Goal: Information Seeking & Learning: Learn about a topic

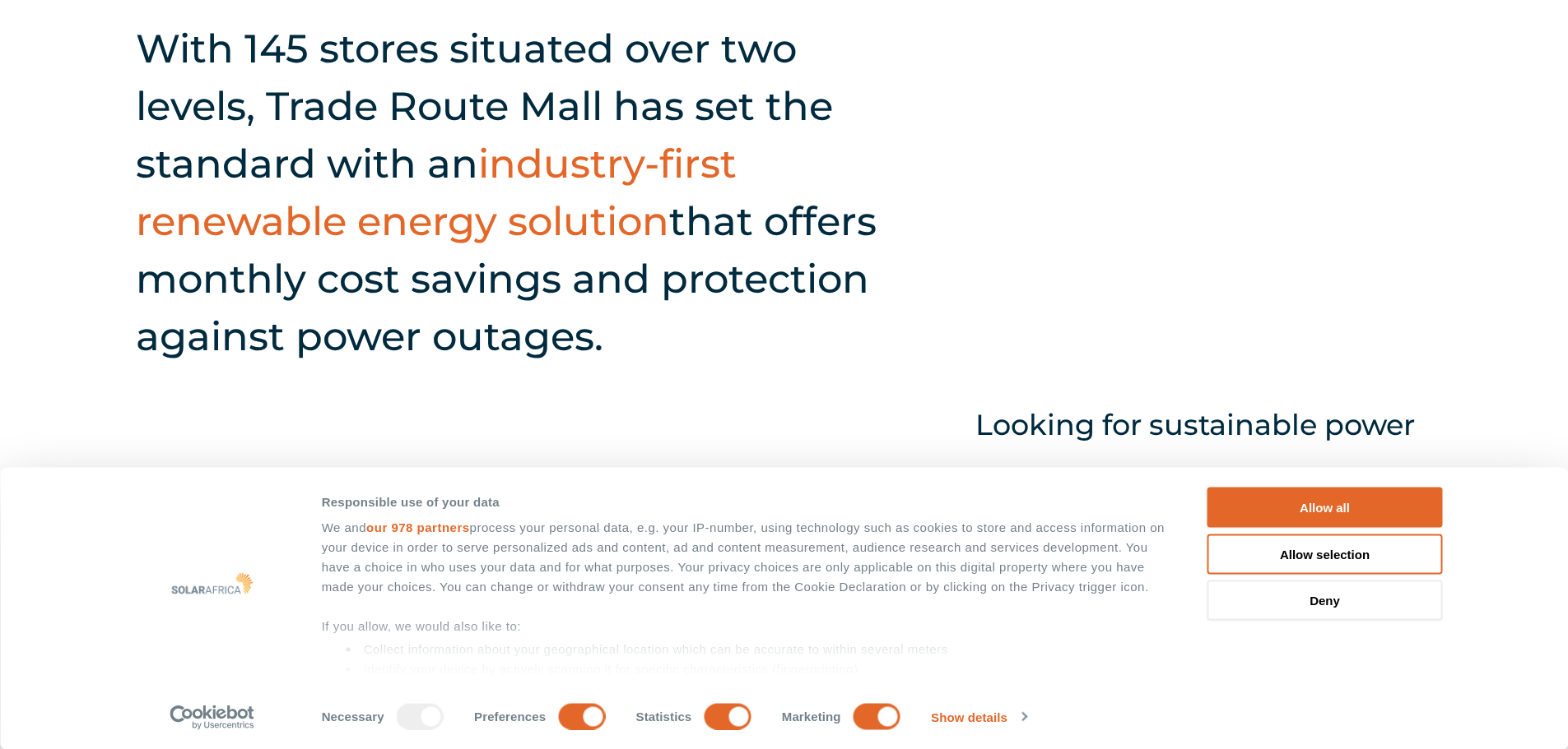
scroll to position [946, 0]
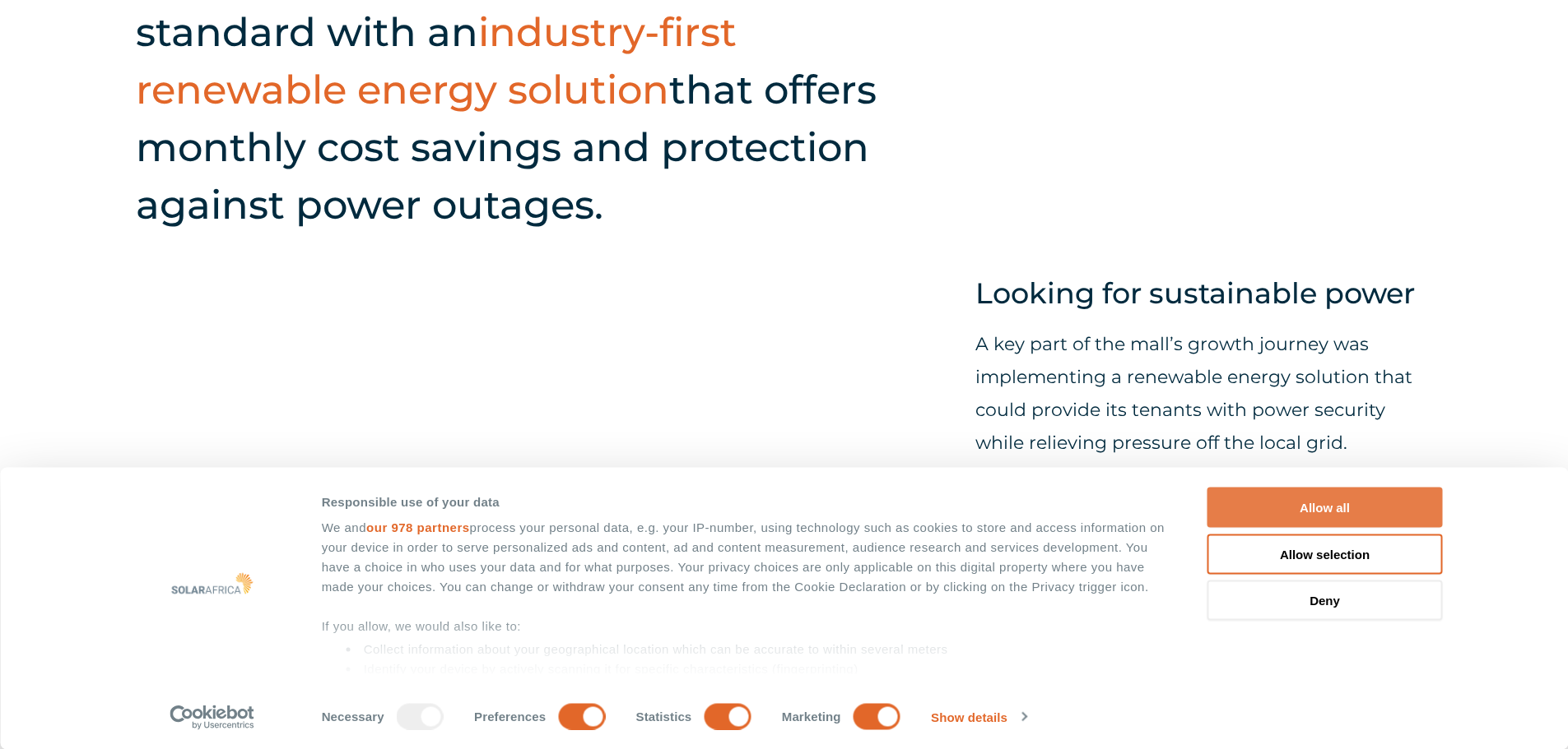
click at [1325, 509] on button "Allow all" at bounding box center [1324, 508] width 235 height 40
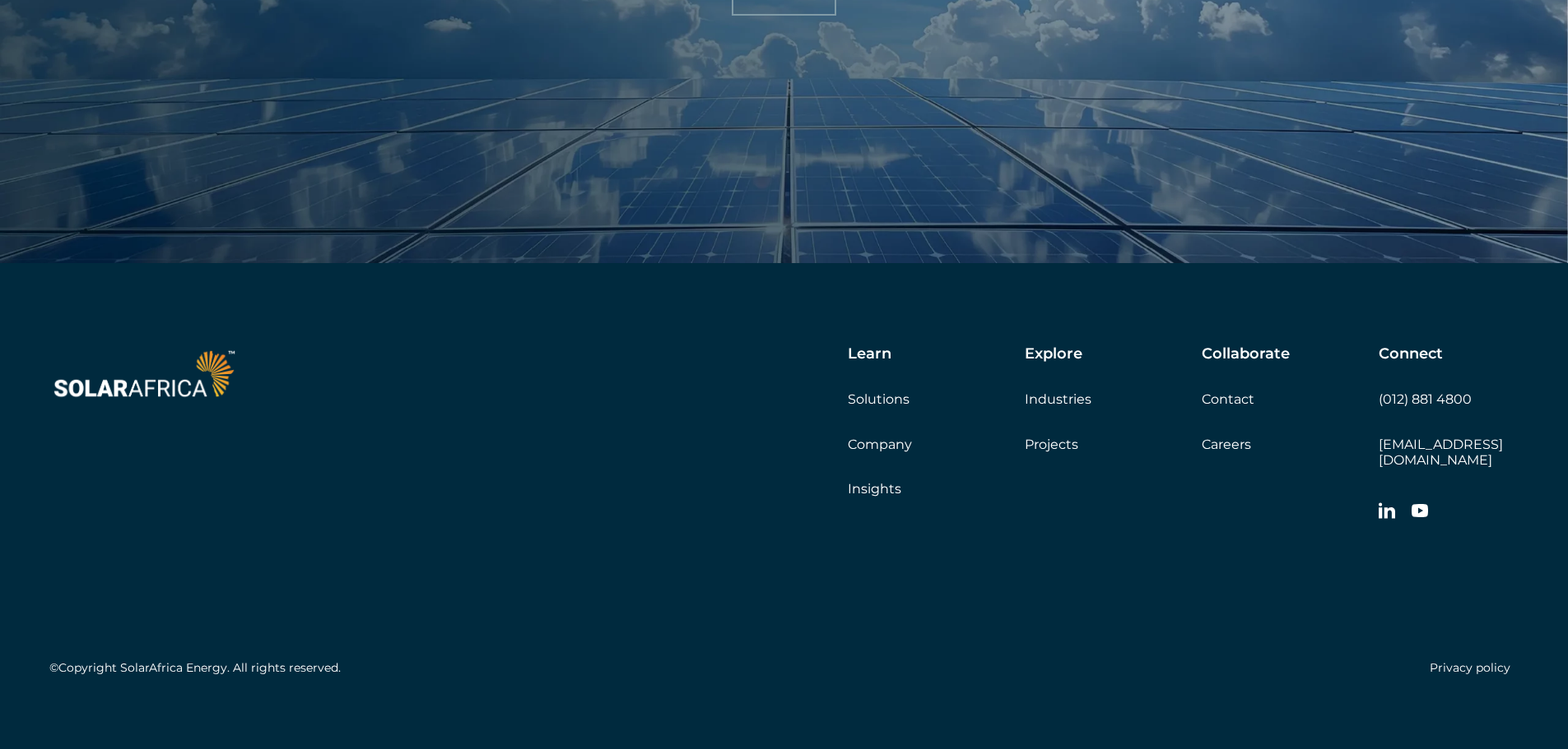
scroll to position [6751, 0]
click at [881, 444] on link "Company" at bounding box center [879, 444] width 64 height 16
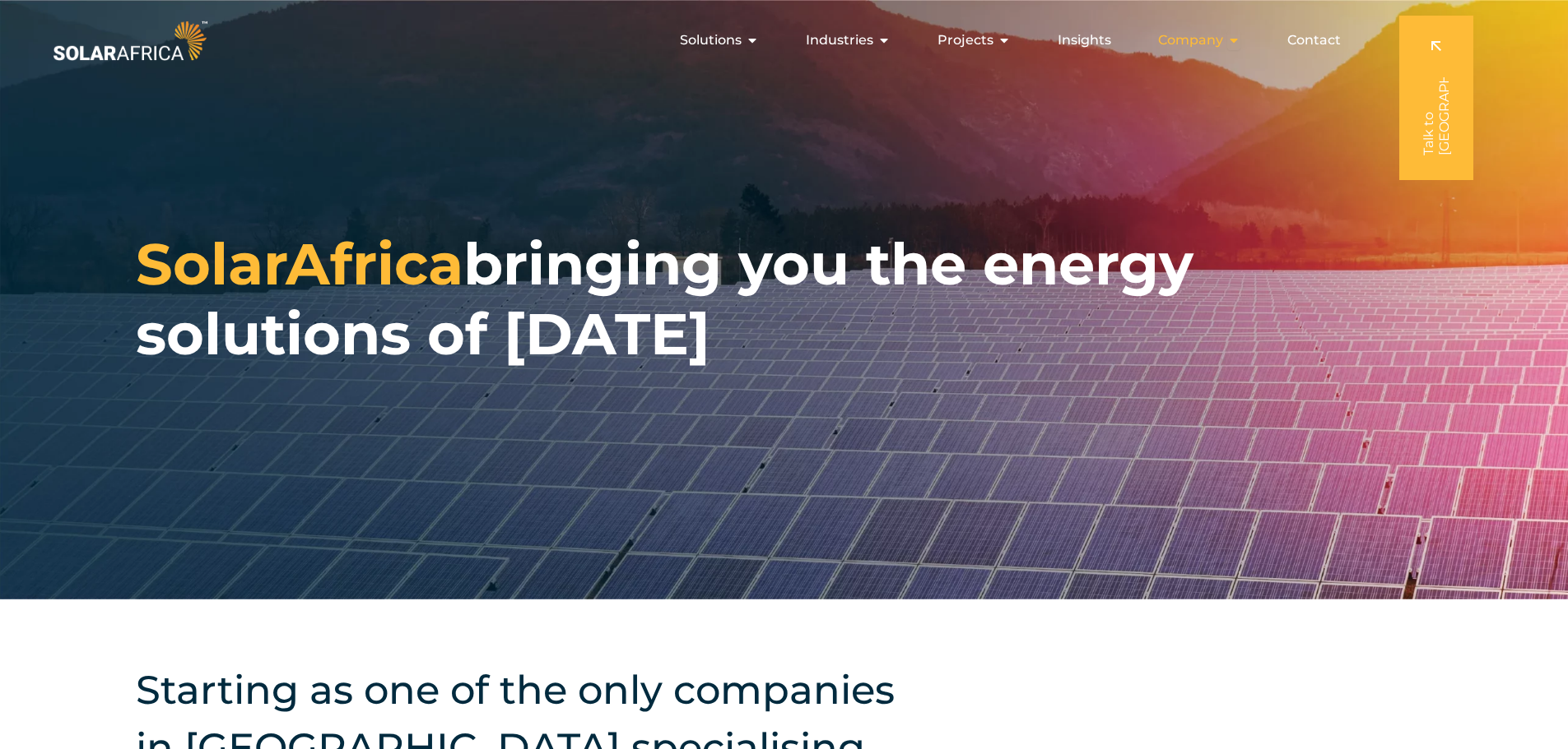
click at [1237, 35] on icon "Menu" at bounding box center [1233, 40] width 13 height 13
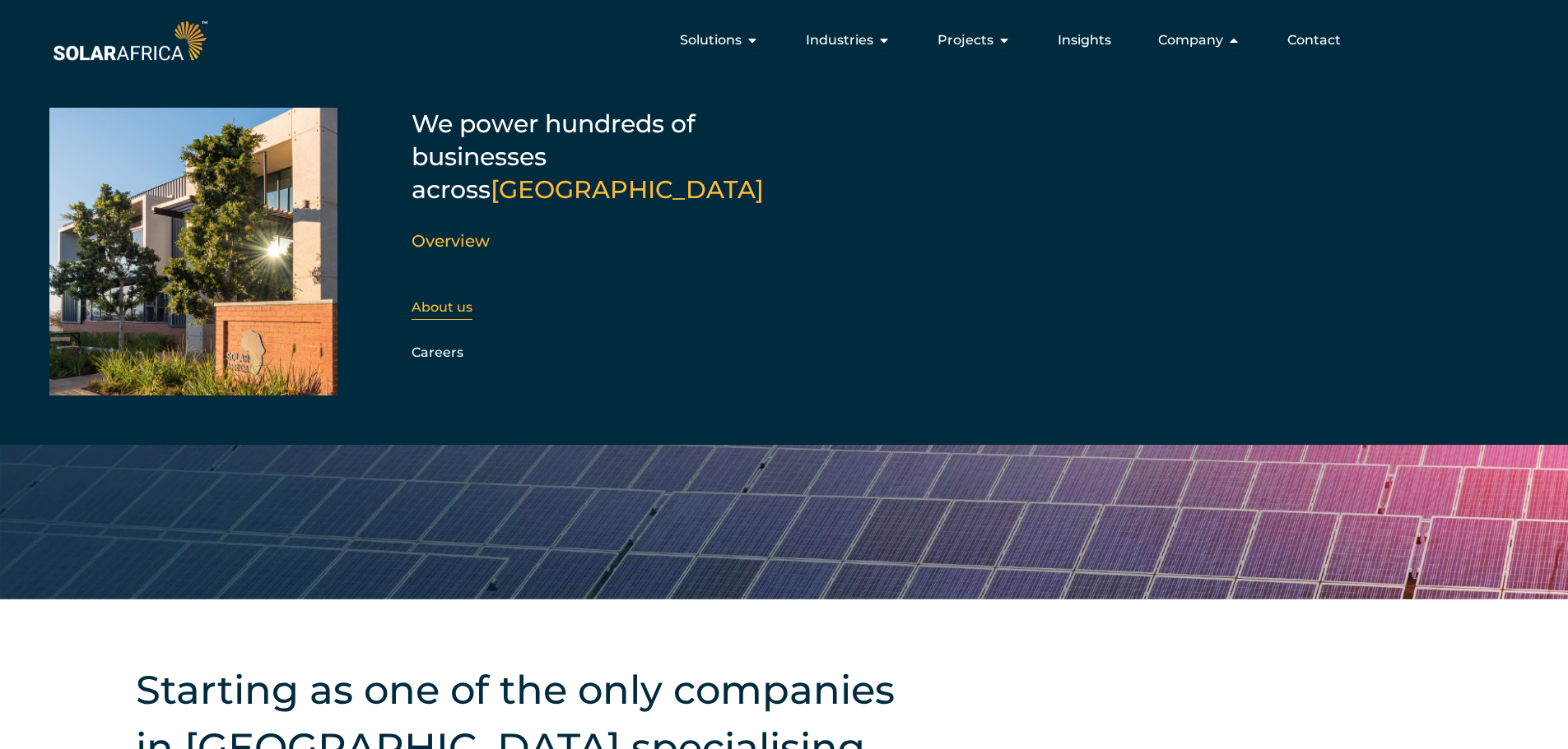
click at [461, 300] on link "About us" at bounding box center [443, 308] width 61 height 16
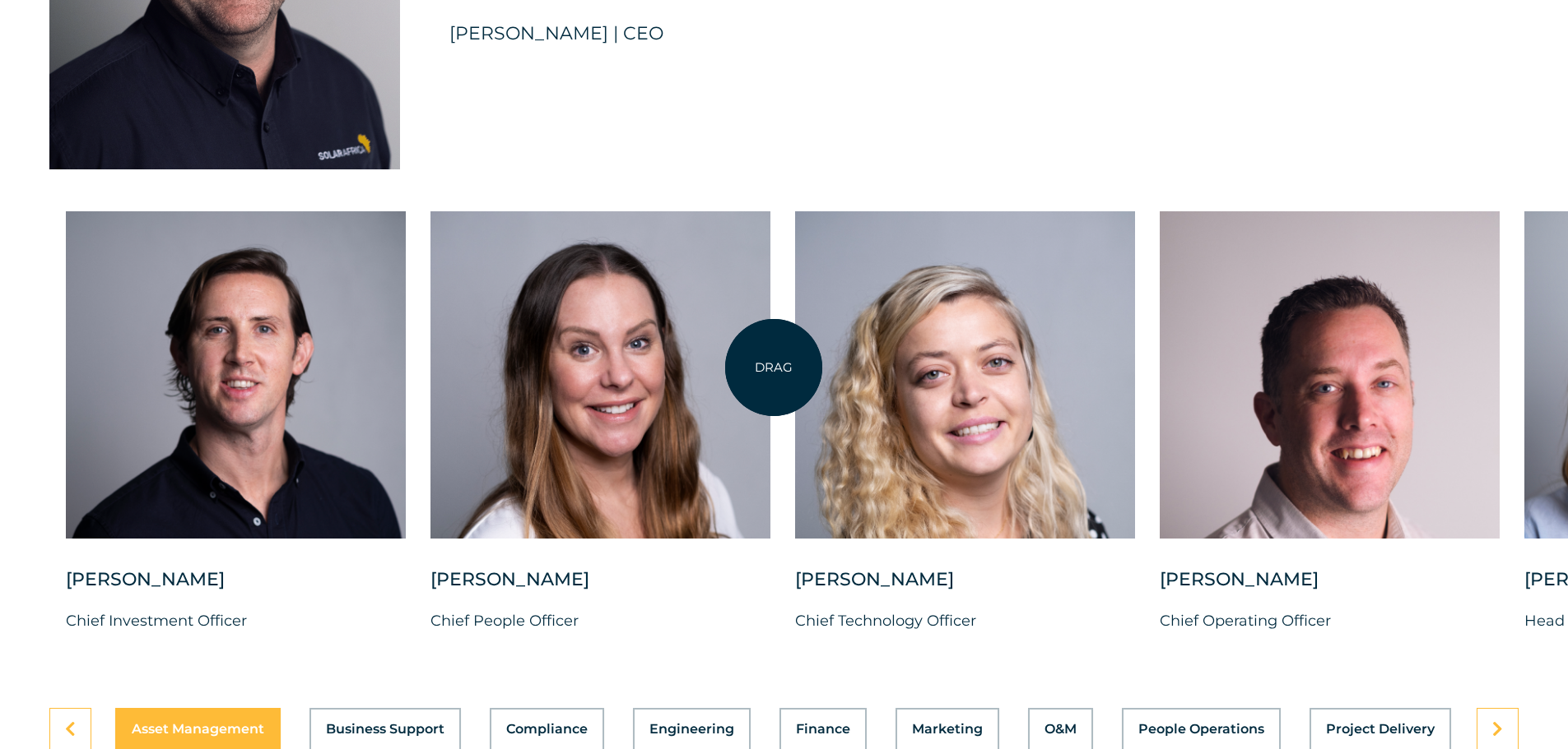
scroll to position [4071, 0]
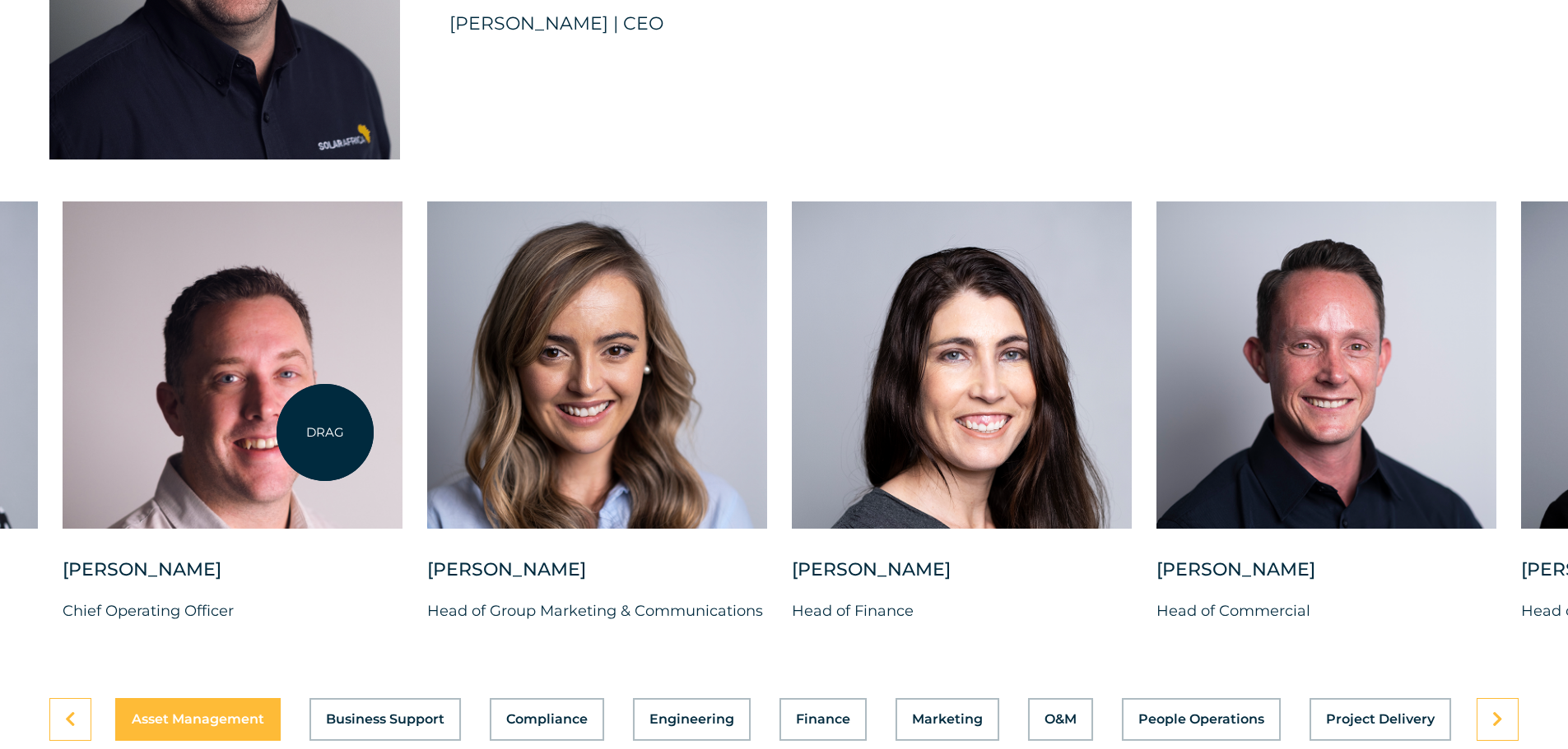
drag, startPoint x: 1422, startPoint y: 479, endPoint x: 325, endPoint y: 433, distance: 1098.0
click at [325, 433] on div at bounding box center [233, 365] width 340 height 328
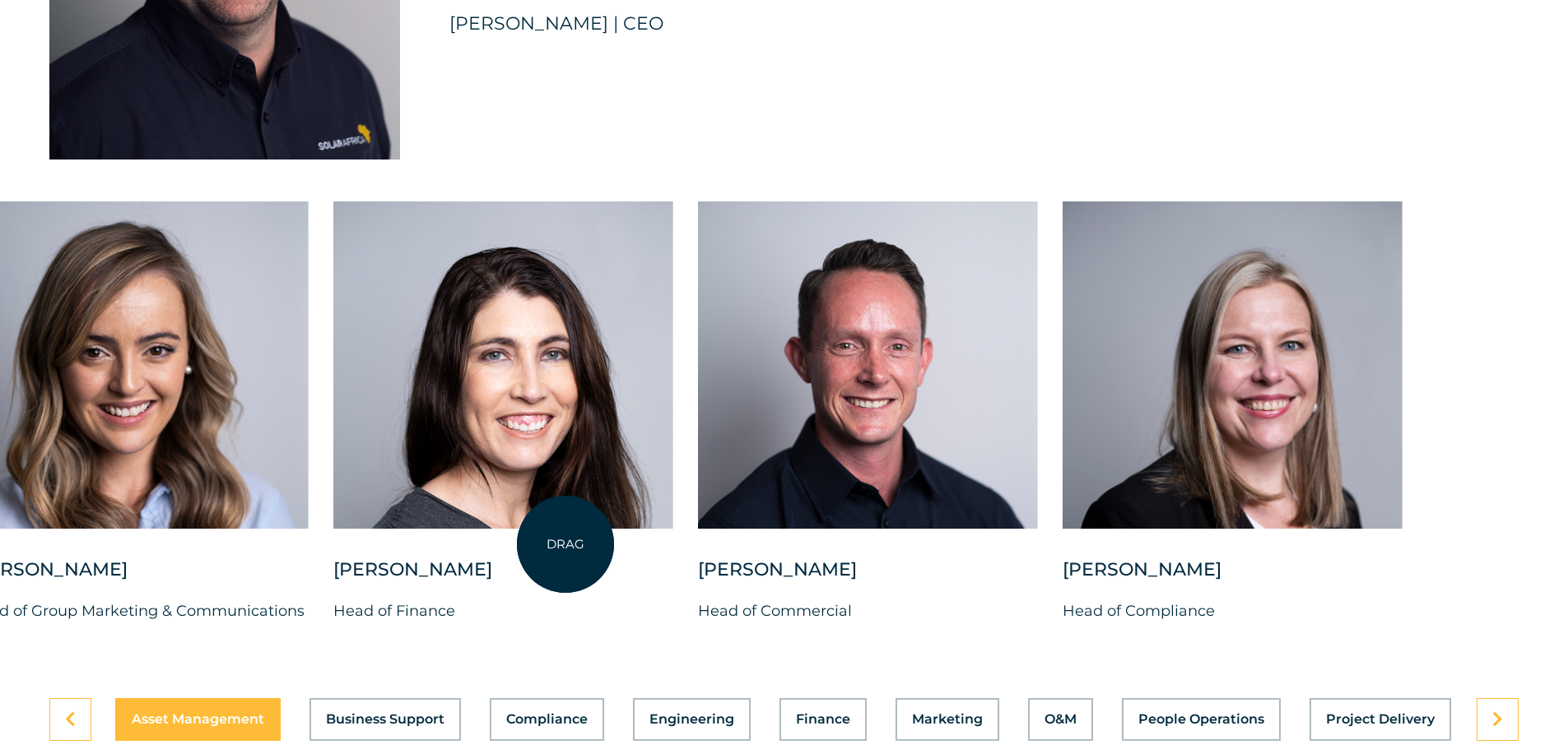
drag, startPoint x: 1052, startPoint y: 551, endPoint x: 565, endPoint y: 544, distance: 487.1
click at [565, 544] on div "Belinda Grobler Head of Finance" at bounding box center [503, 426] width 340 height 448
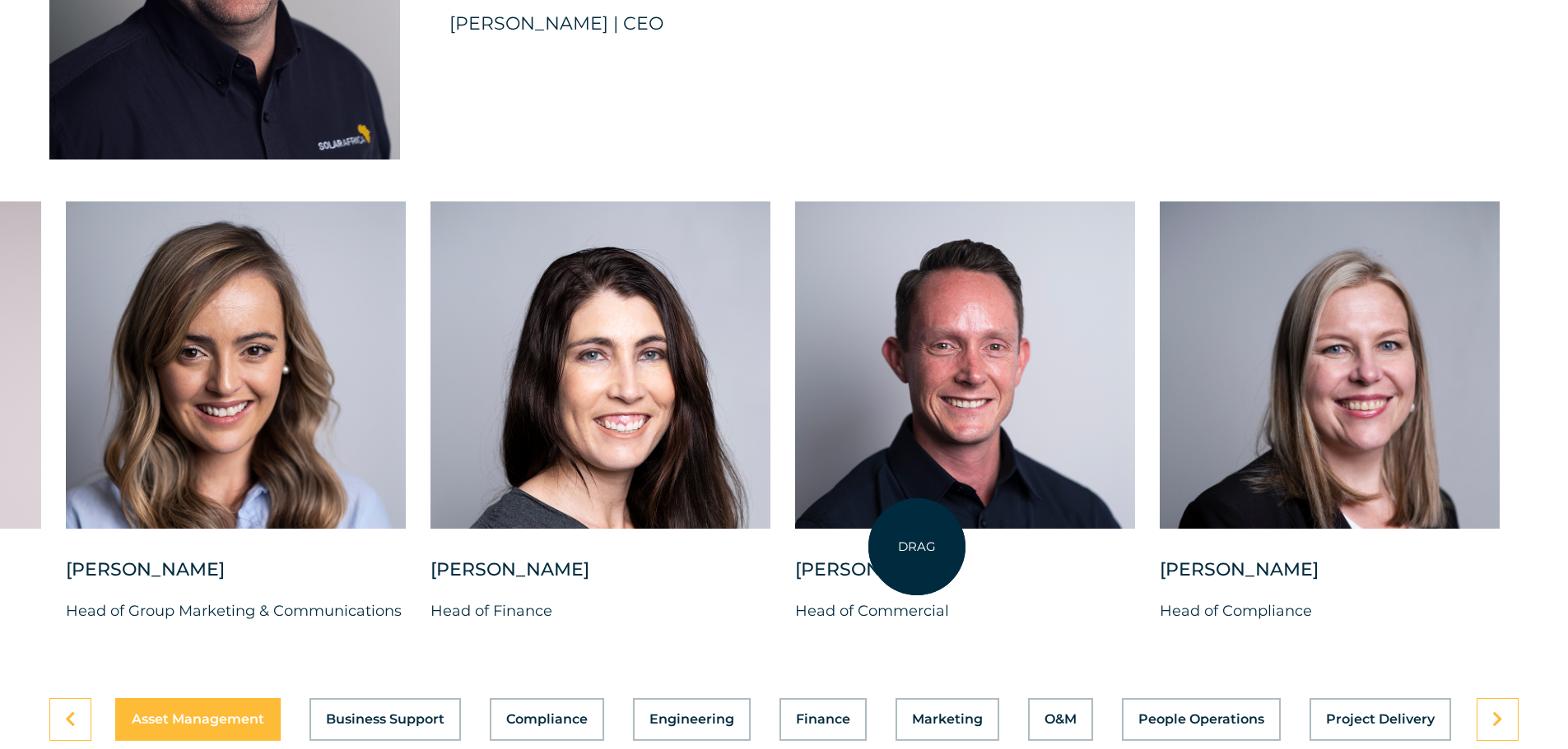
drag, startPoint x: 509, startPoint y: 570, endPoint x: 936, endPoint y: 545, distance: 427.7
click at [936, 545] on div "Charl Alheit Chief Investment Officer Candice Seggie Chief People Officer Suné …" at bounding box center [66, 426] width 3049 height 448
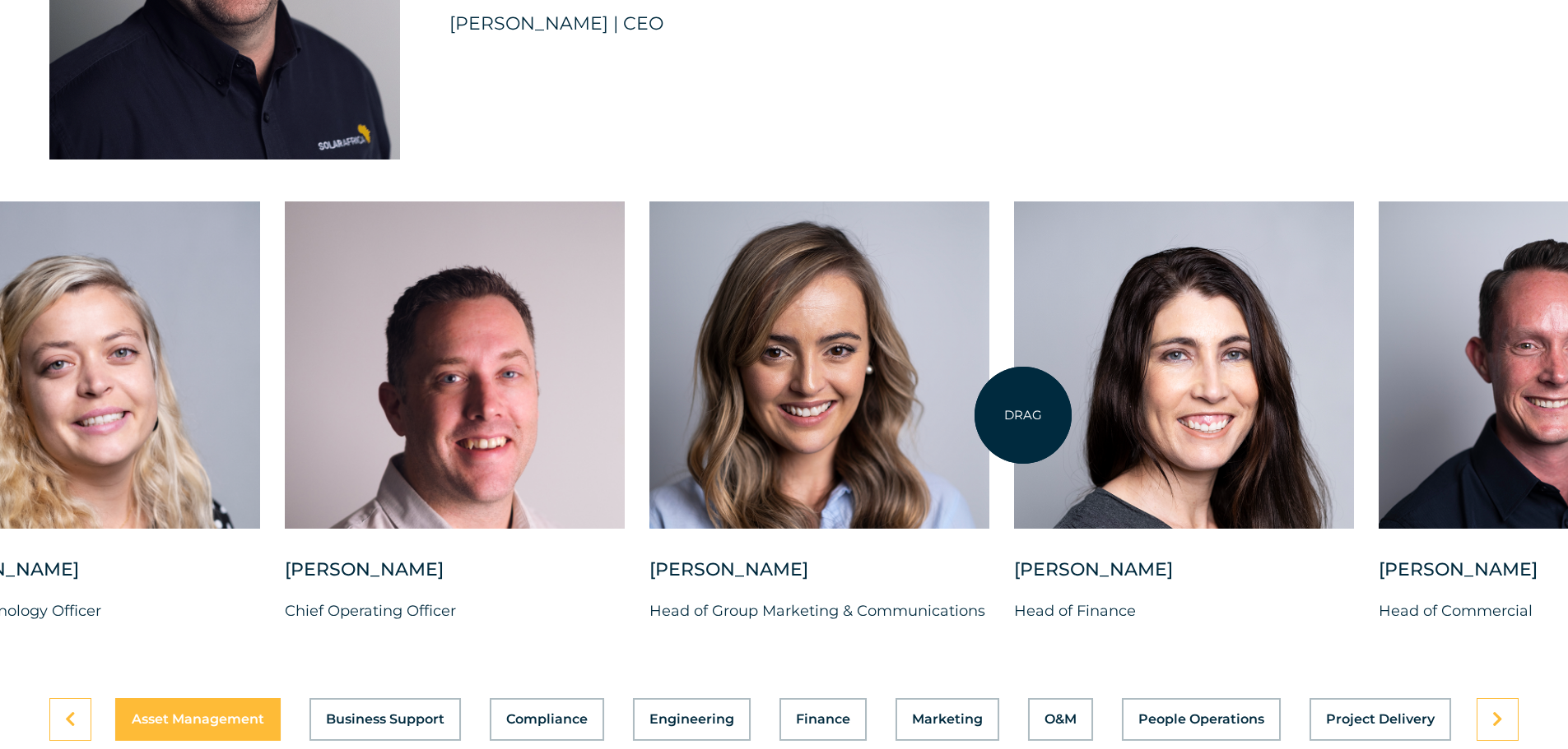
drag, startPoint x: 441, startPoint y: 453, endPoint x: 1023, endPoint y: 415, distance: 583.2
click at [1023, 415] on div at bounding box center [1183, 365] width 340 height 328
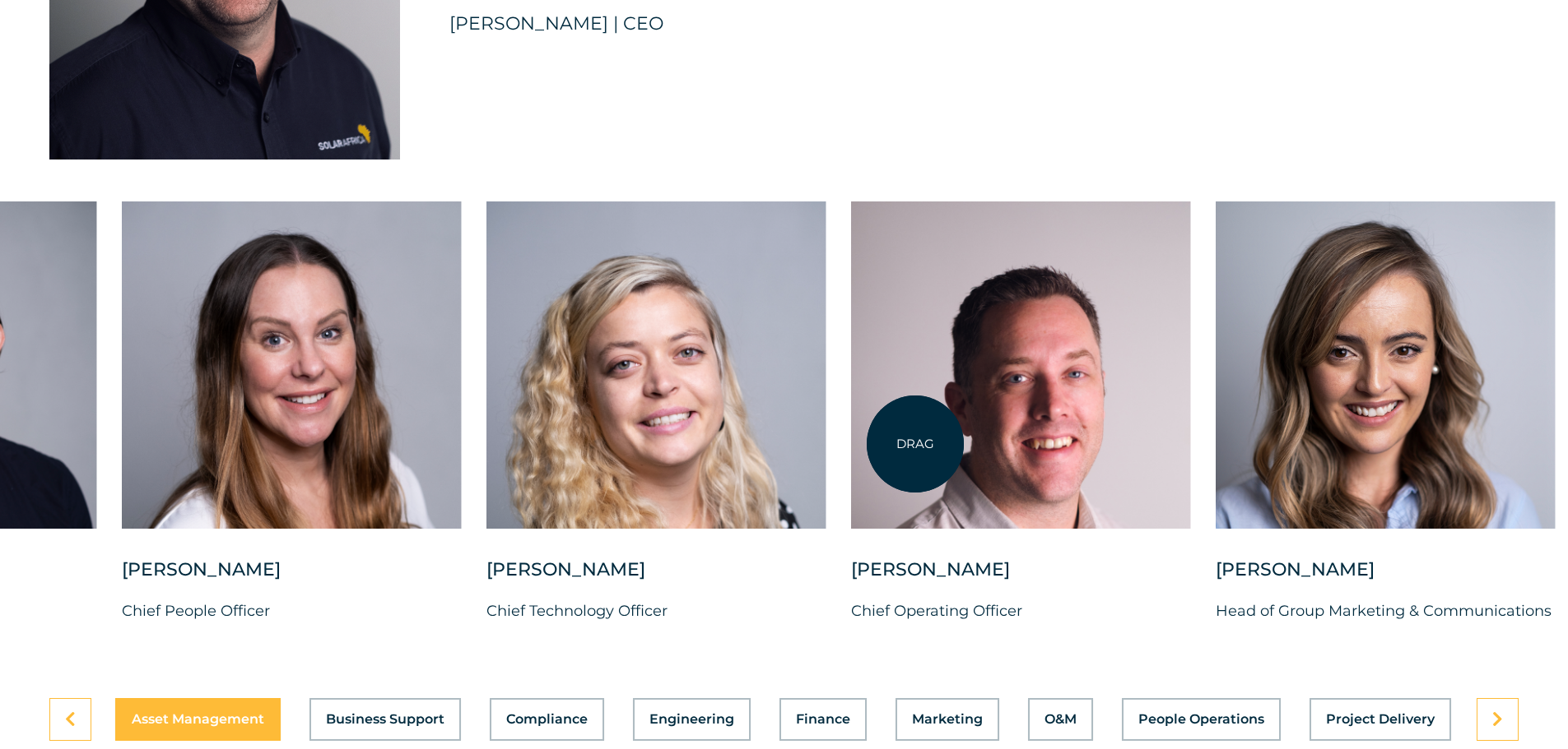
drag, startPoint x: 491, startPoint y: 448, endPoint x: 915, endPoint y: 444, distance: 424.0
click at [915, 444] on div at bounding box center [1021, 365] width 340 height 328
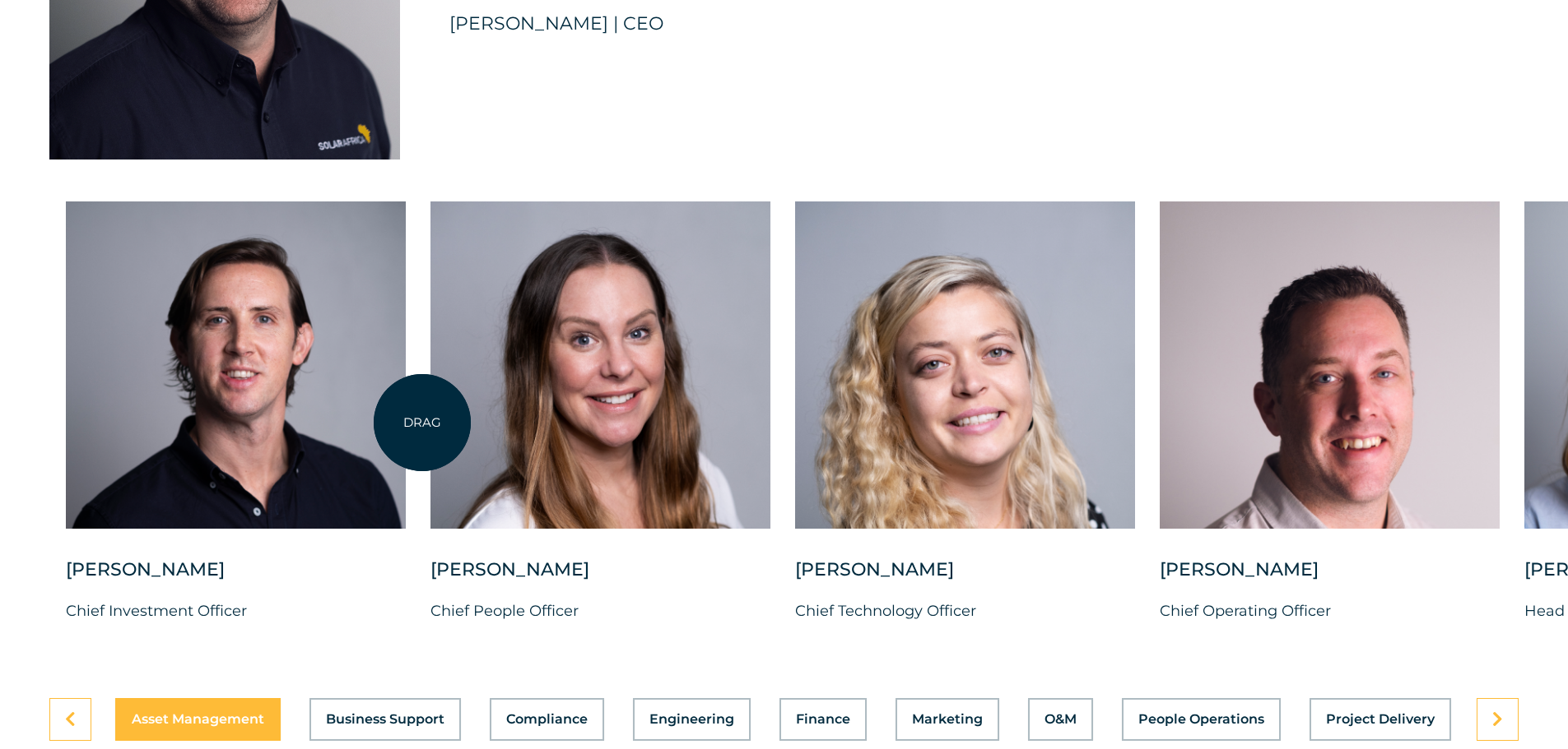
drag, startPoint x: 239, startPoint y: 426, endPoint x: 617, endPoint y: 434, distance: 378.1
click at [617, 433] on div "Charl Alheit Chief Investment Officer Candice Seggie Chief People Officer Suné …" at bounding box center [1524, 426] width 3049 height 448
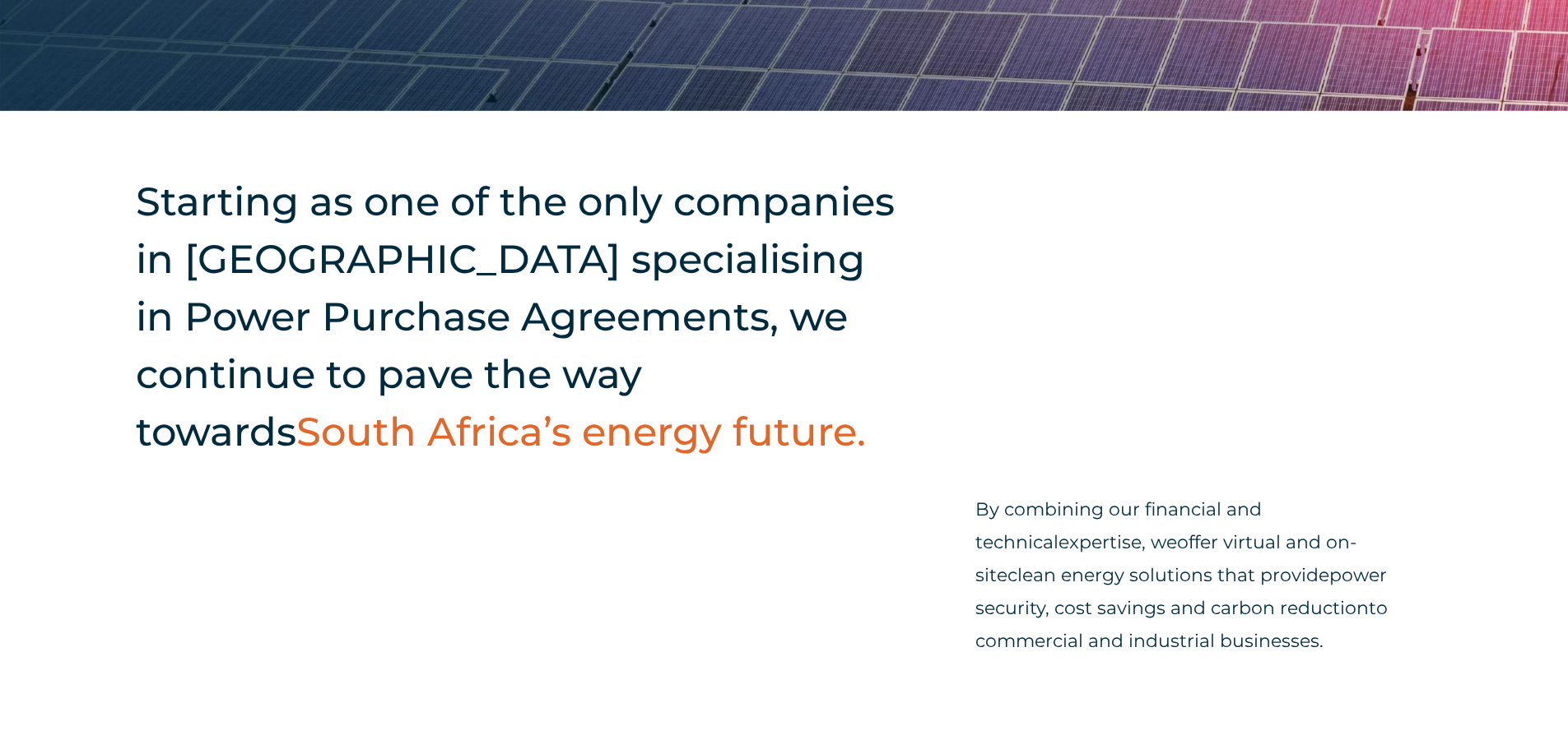
scroll to position [0, 0]
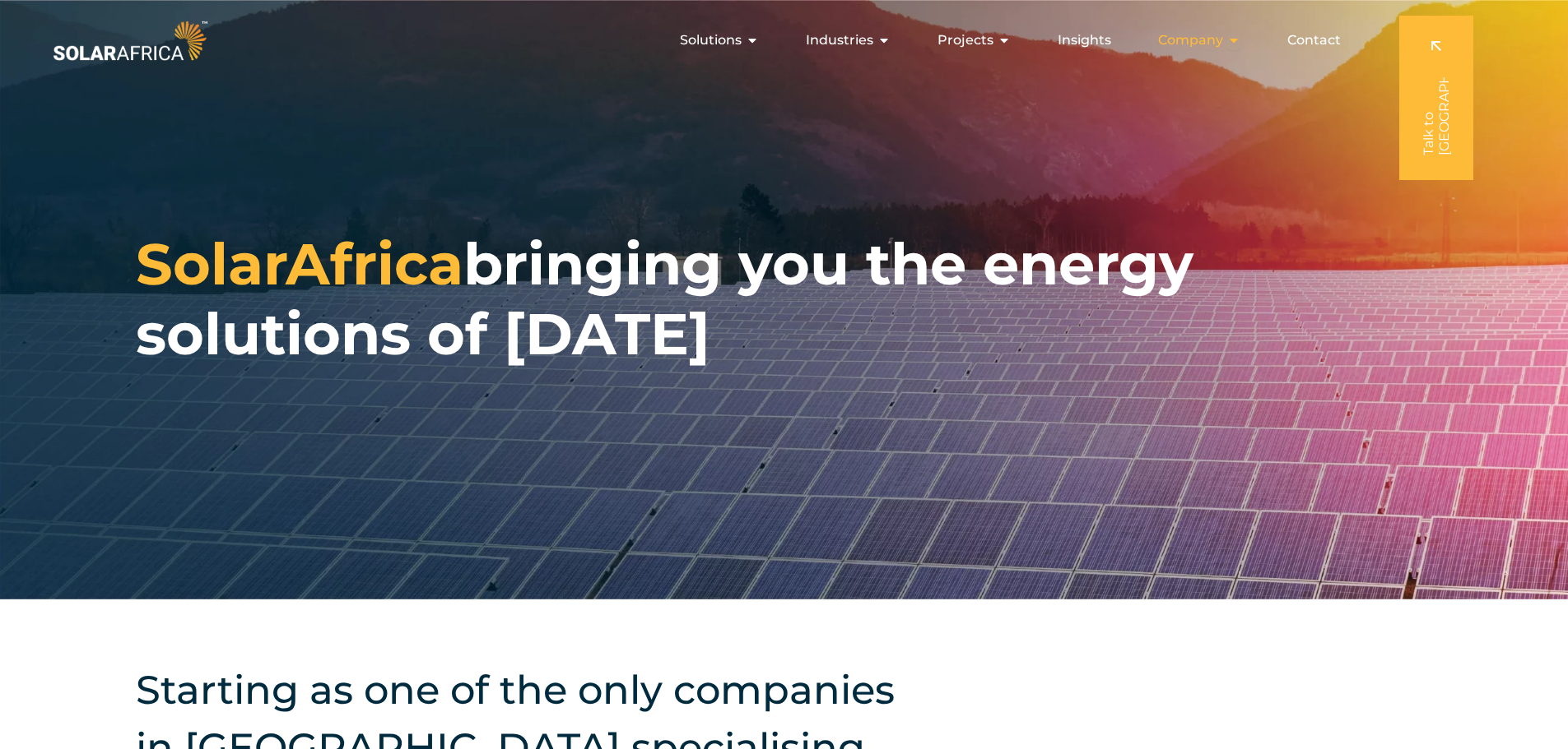
click at [1230, 40] on icon "Menu" at bounding box center [1233, 40] width 13 height 13
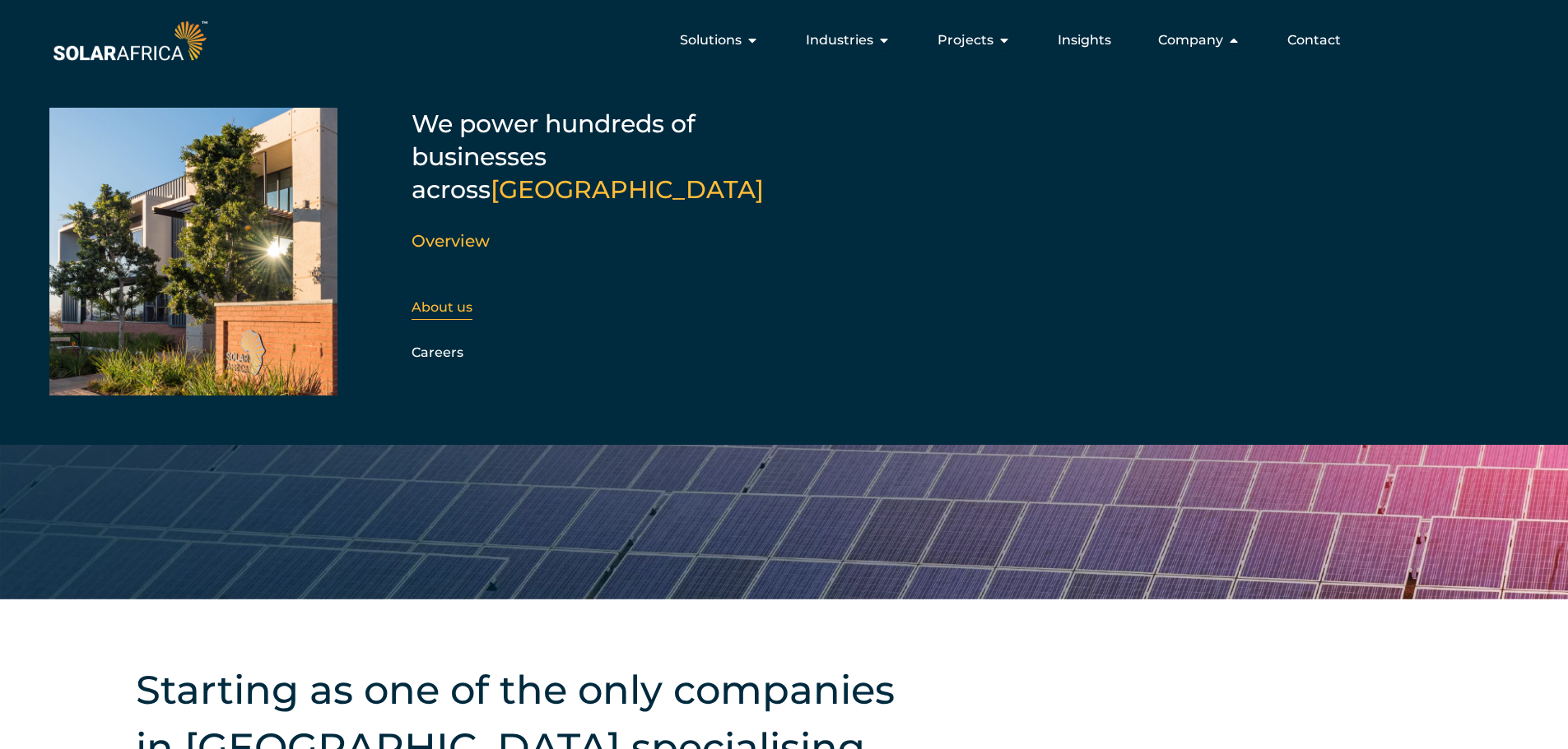
click at [454, 295] on div "About us" at bounding box center [500, 308] width 178 height 24
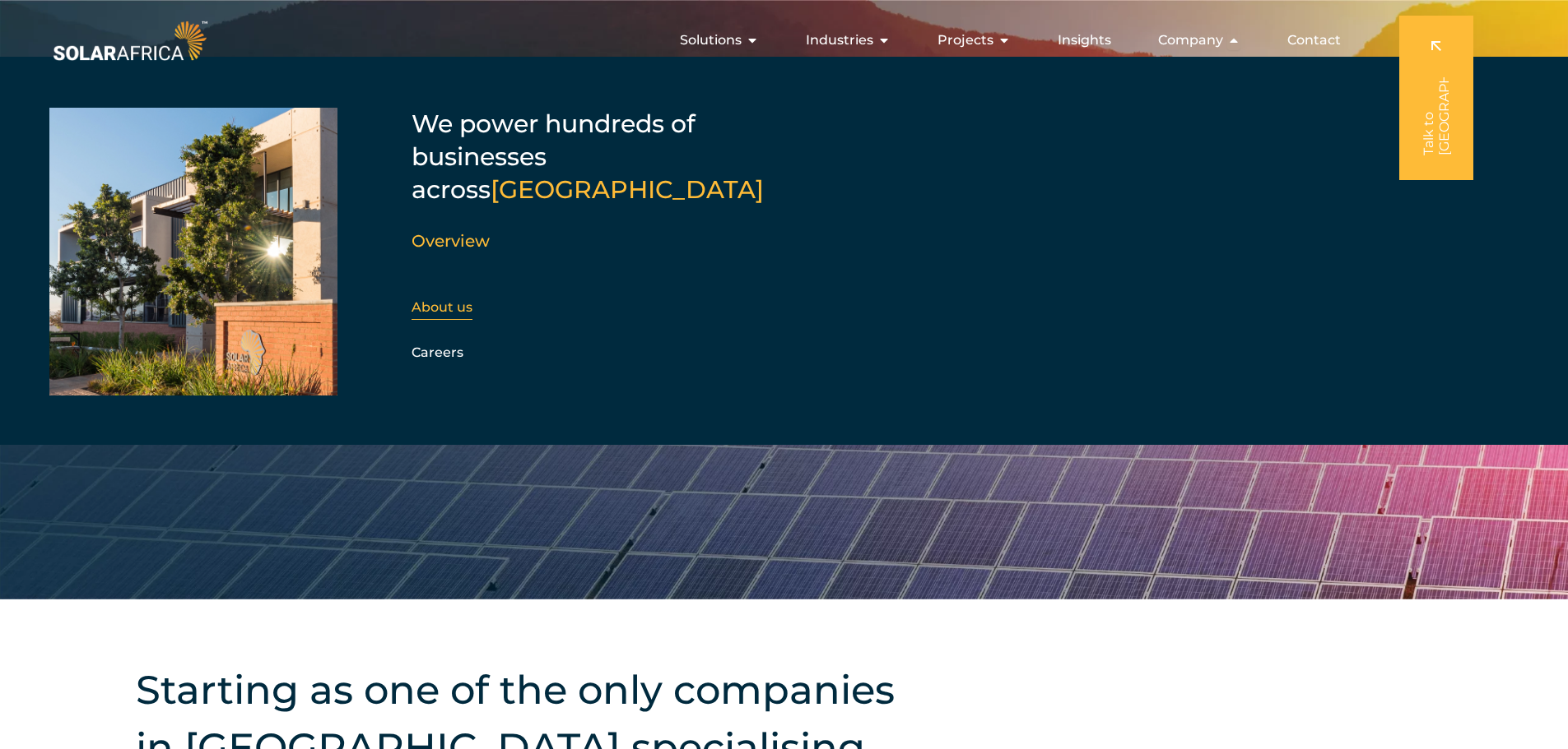
click at [452, 300] on link "About us" at bounding box center [443, 308] width 61 height 16
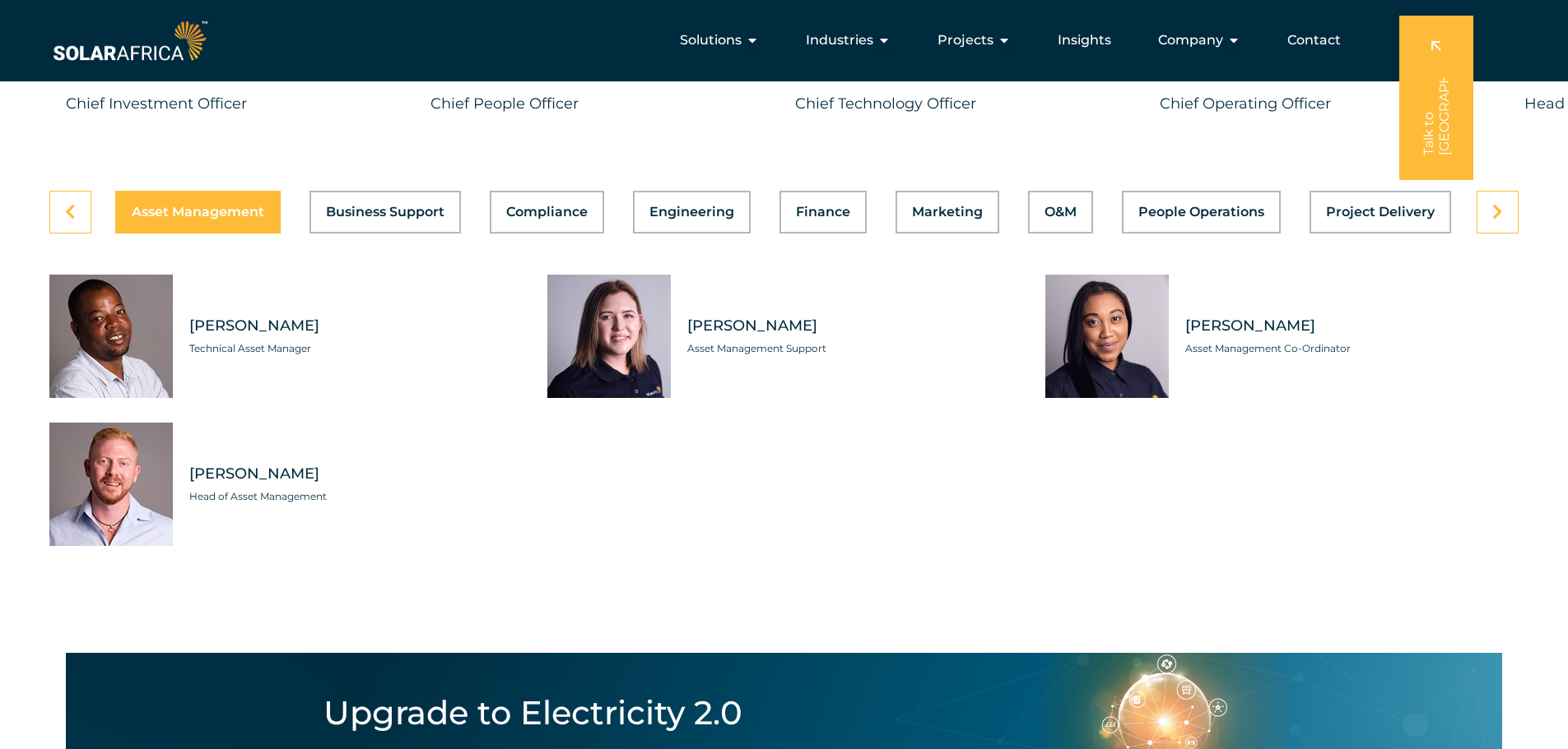
scroll to position [4565, 0]
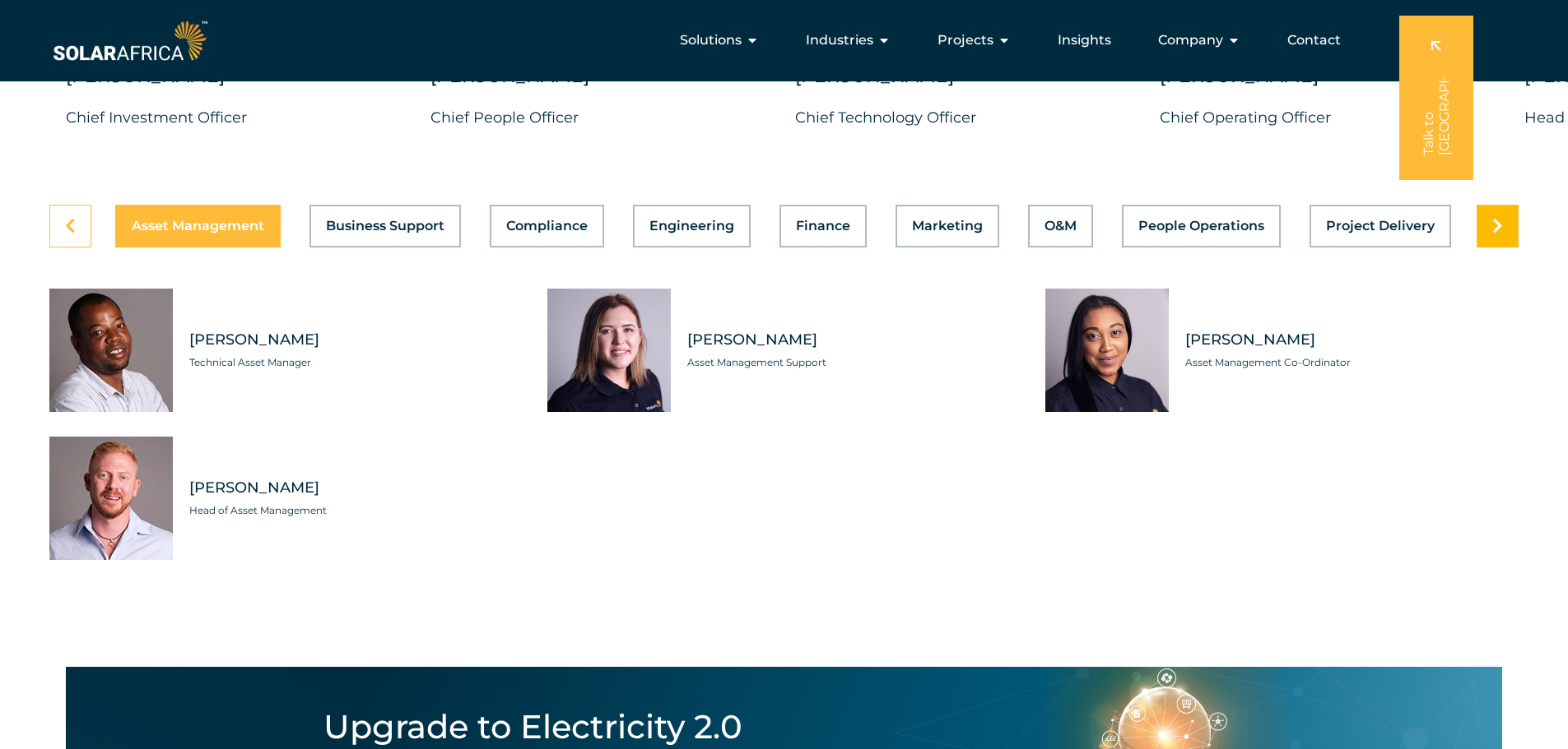
click at [1498, 218] on icon at bounding box center [1497, 225] width 10 height 17
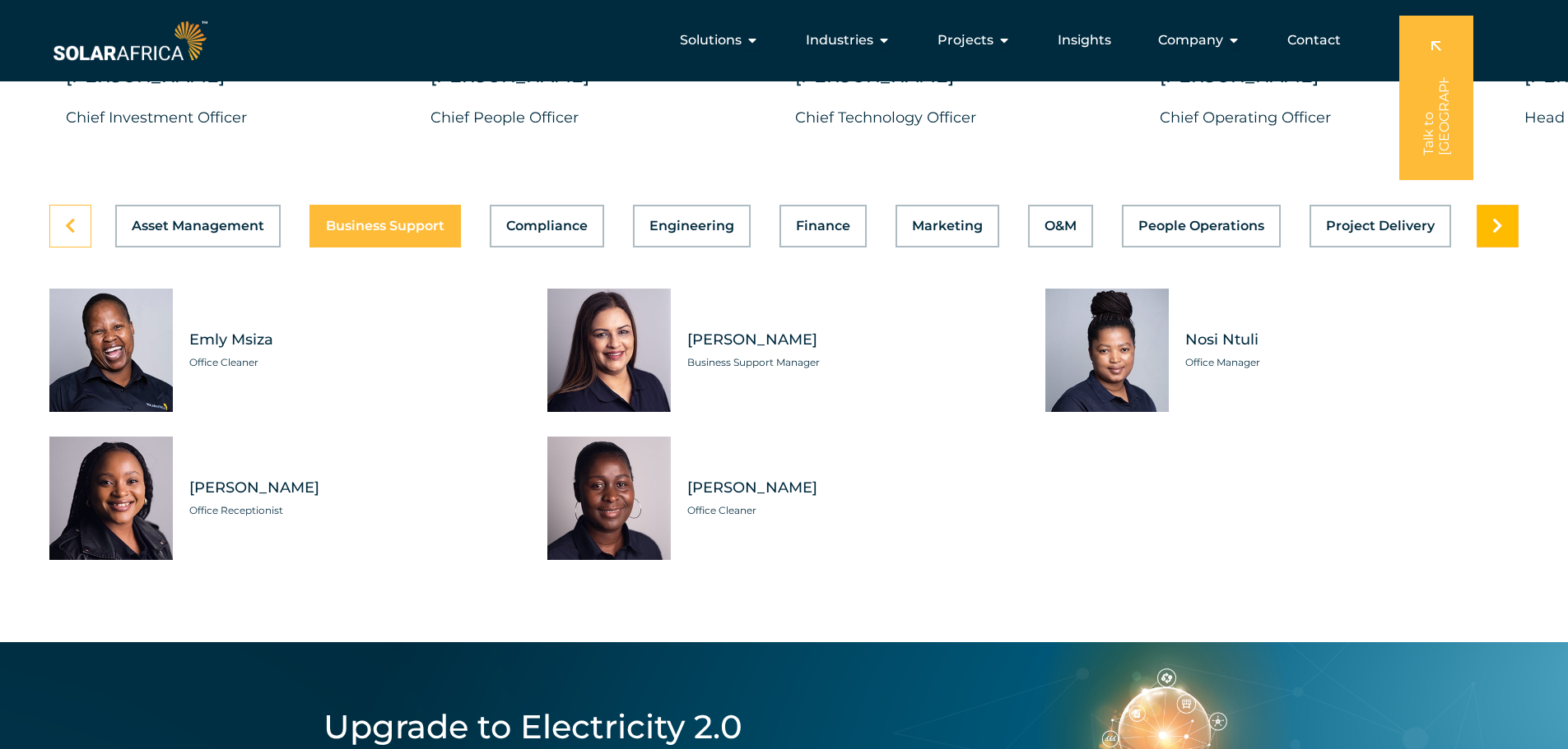
click at [1498, 218] on icon at bounding box center [1497, 225] width 10 height 17
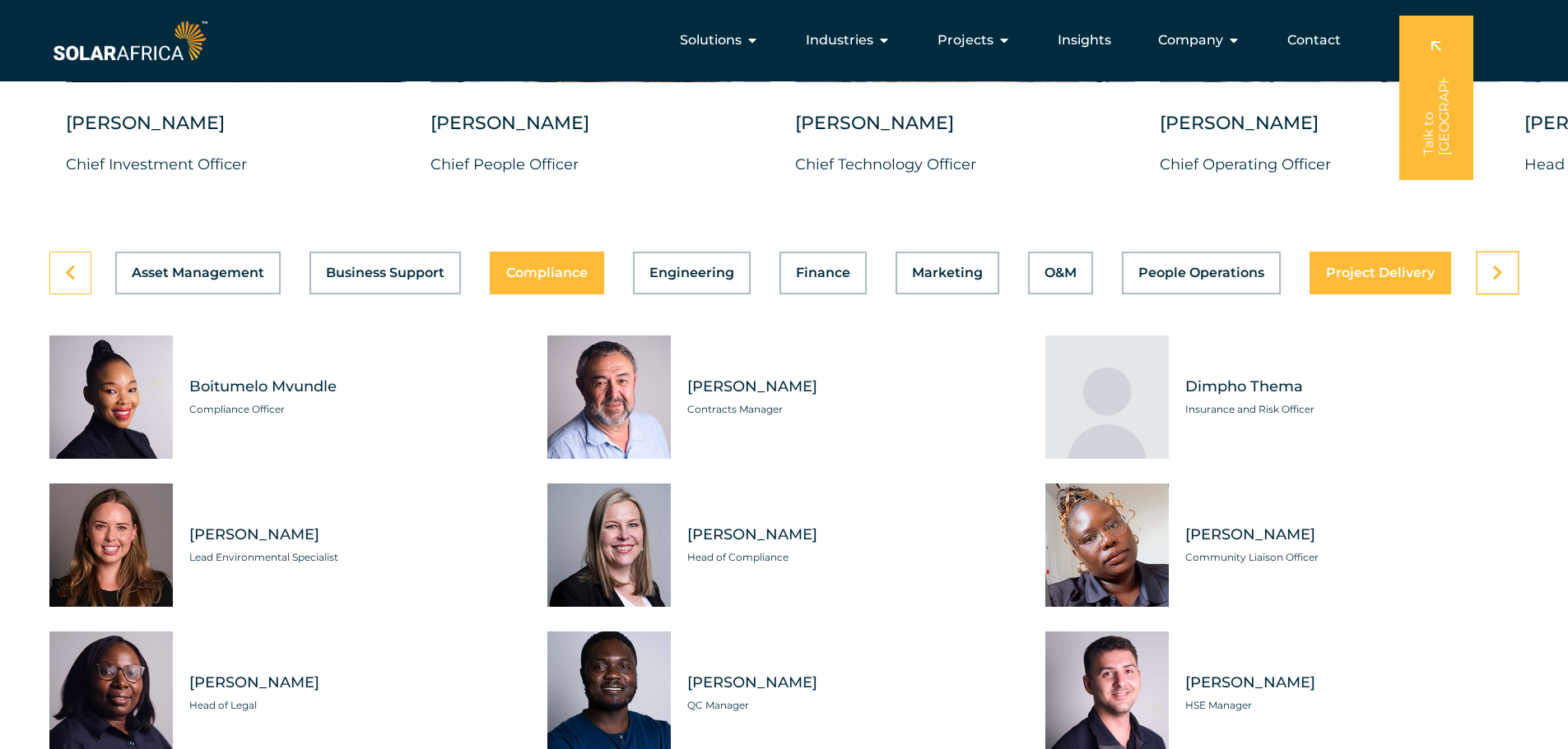
scroll to position [4503, 0]
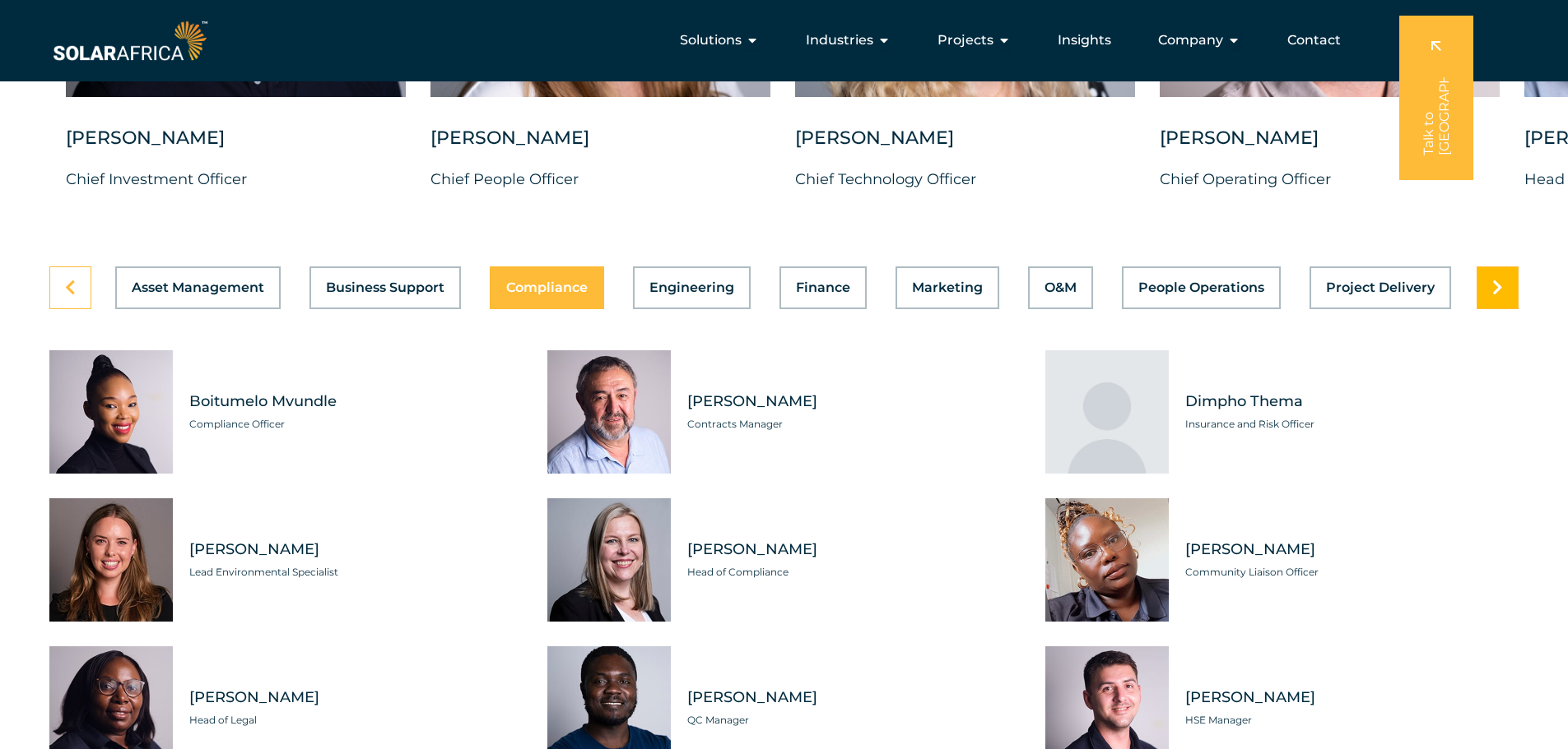
click at [1486, 274] on link at bounding box center [1497, 288] width 42 height 43
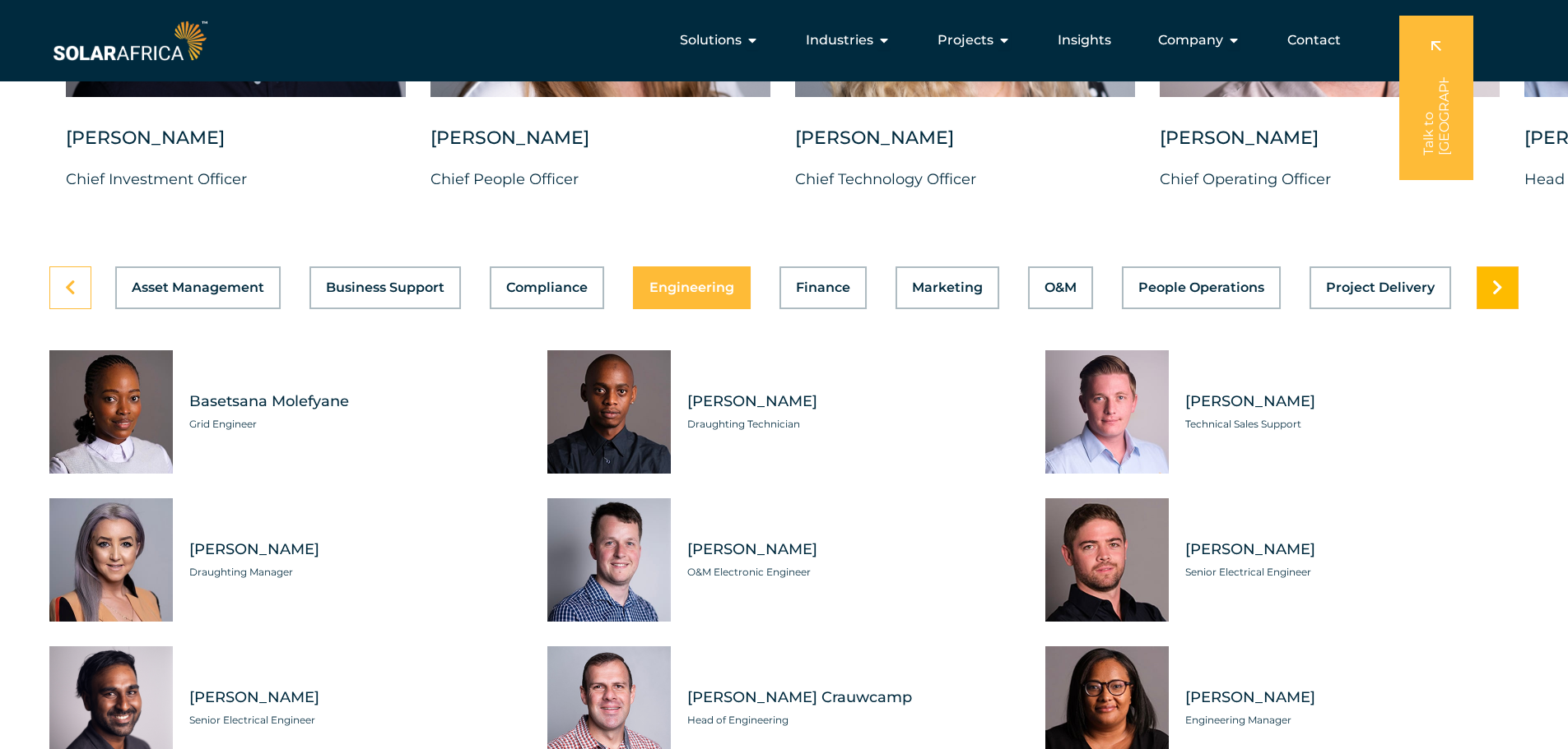
click at [1486, 274] on link at bounding box center [1497, 288] width 42 height 43
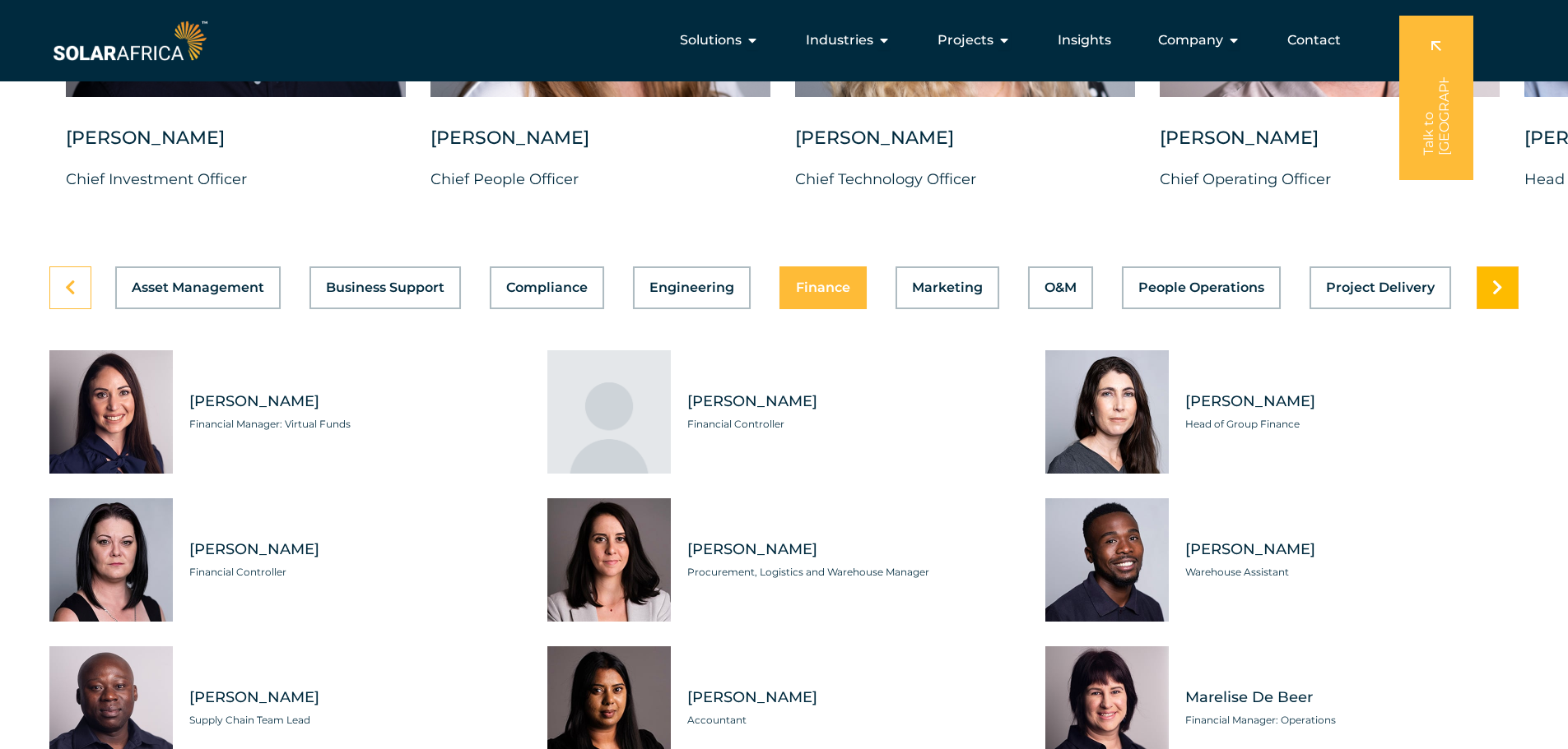
click at [1486, 274] on link at bounding box center [1497, 288] width 42 height 43
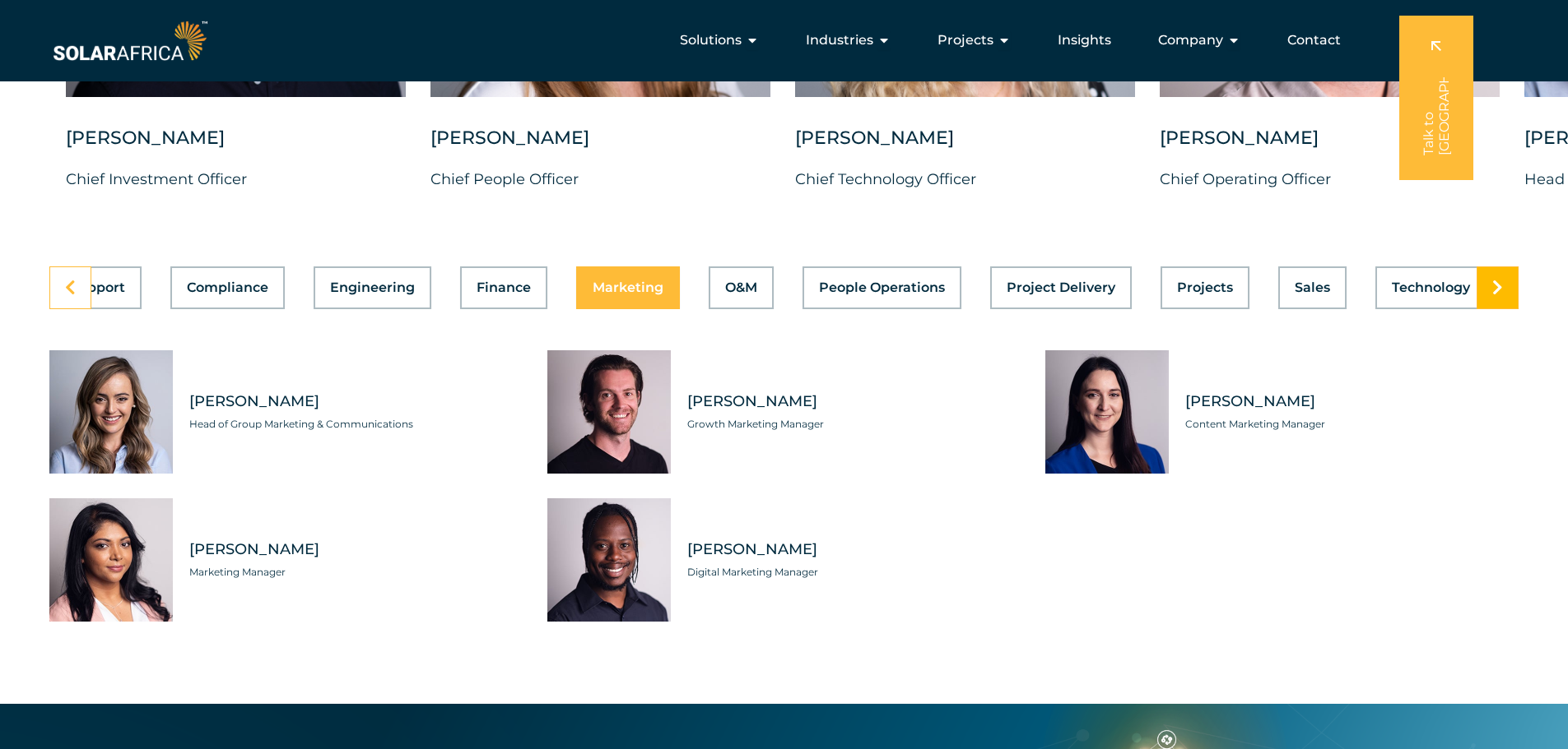
scroll to position [0, 350]
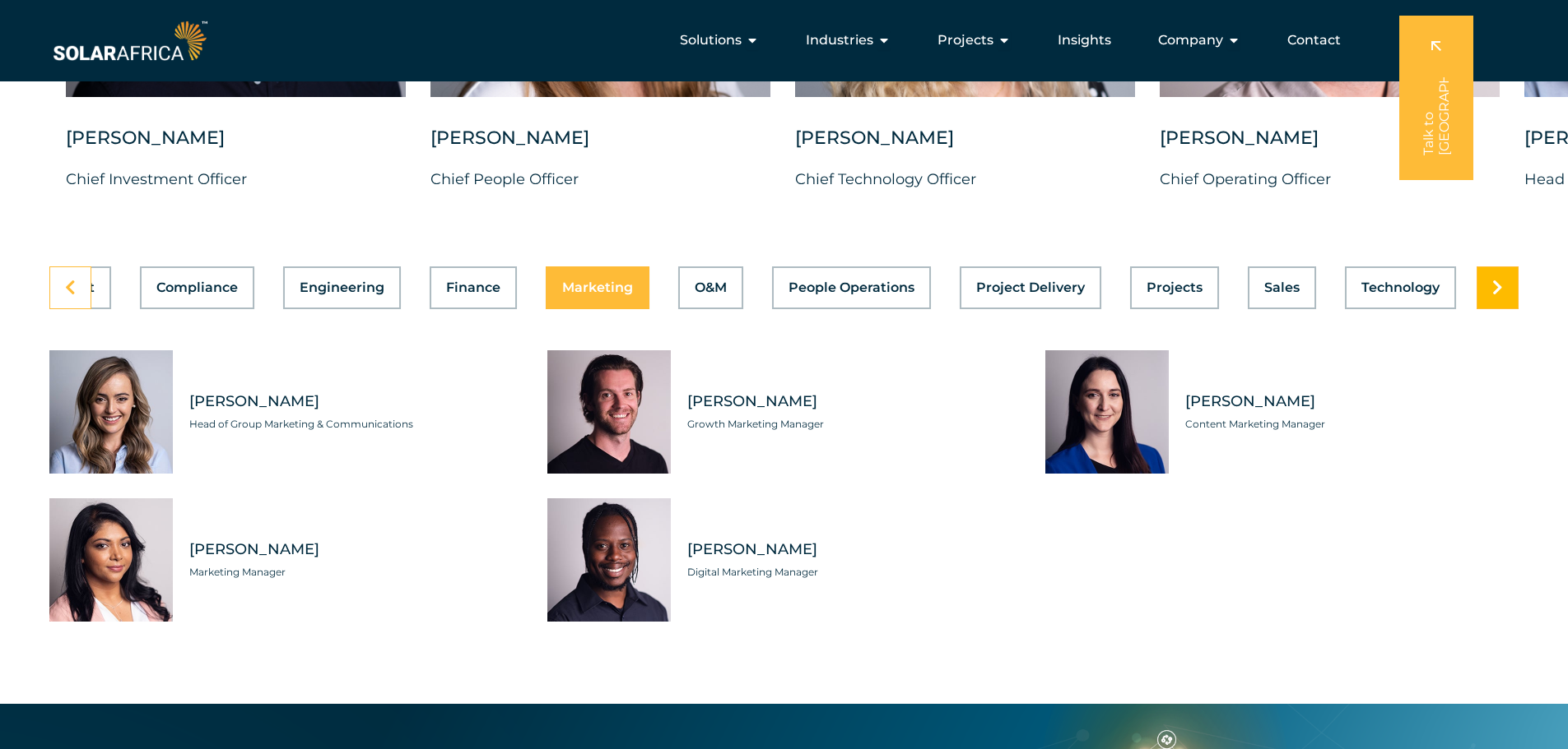
click at [1486, 274] on link at bounding box center [1497, 288] width 42 height 43
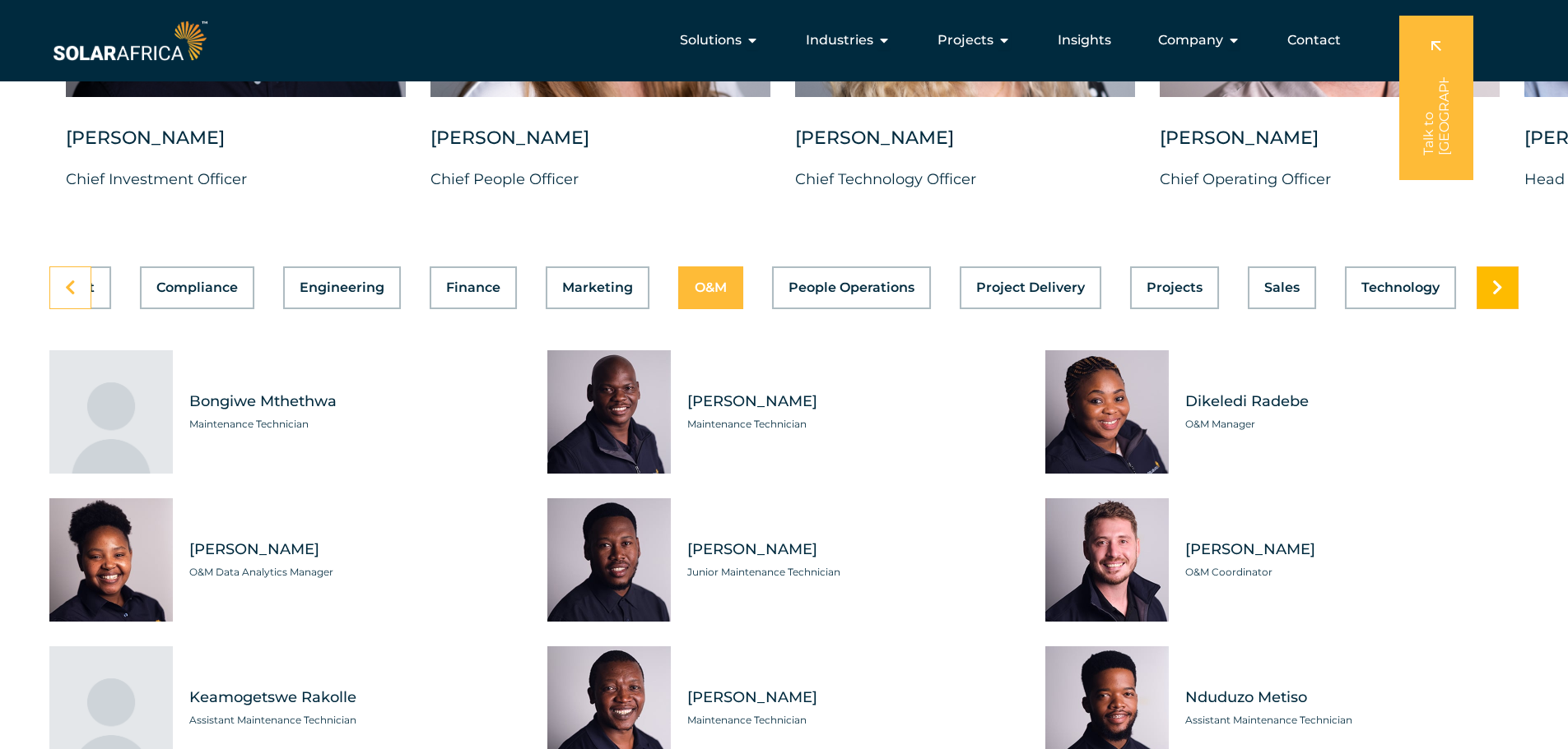
click at [1486, 274] on link at bounding box center [1497, 288] width 42 height 43
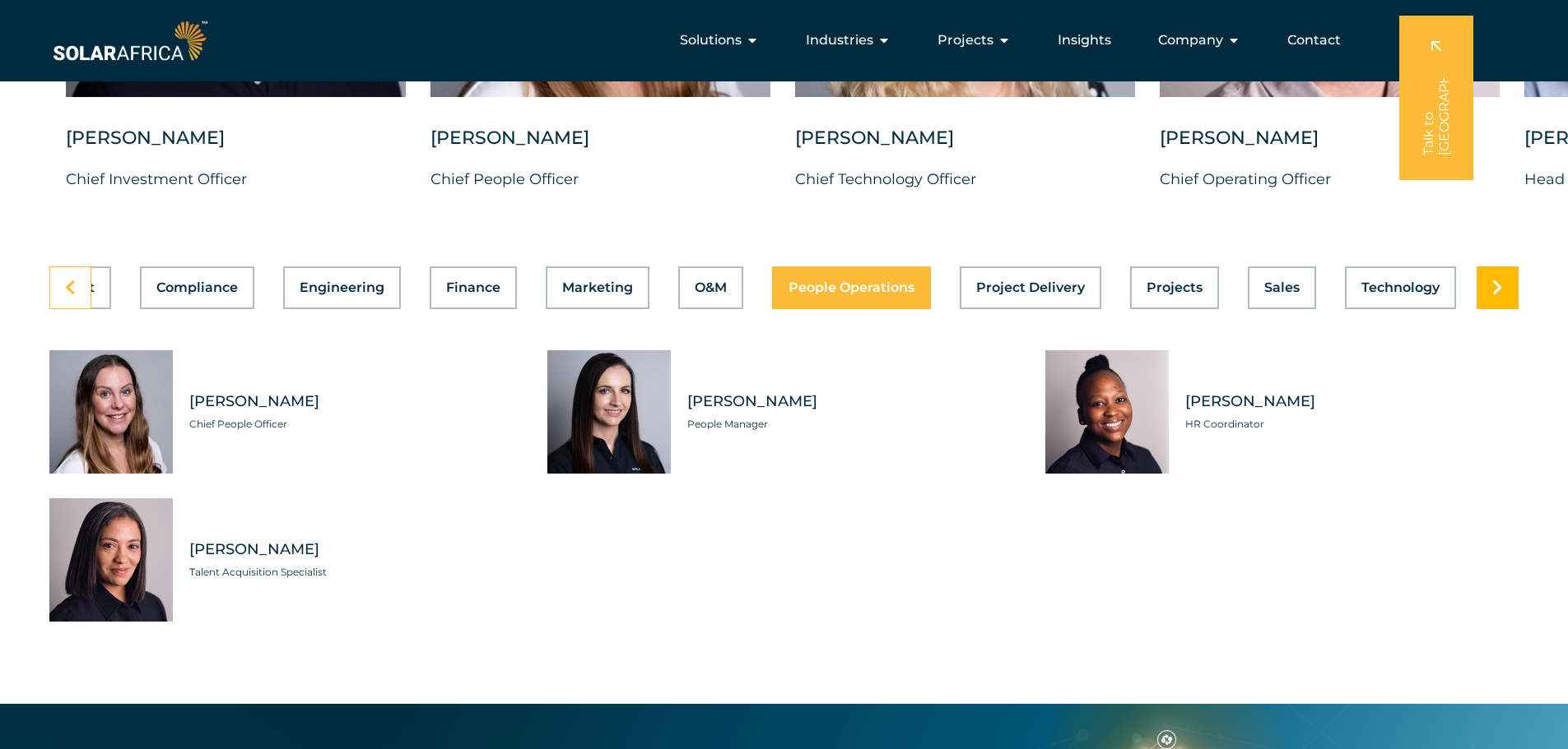
click at [1486, 274] on link at bounding box center [1497, 288] width 42 height 43
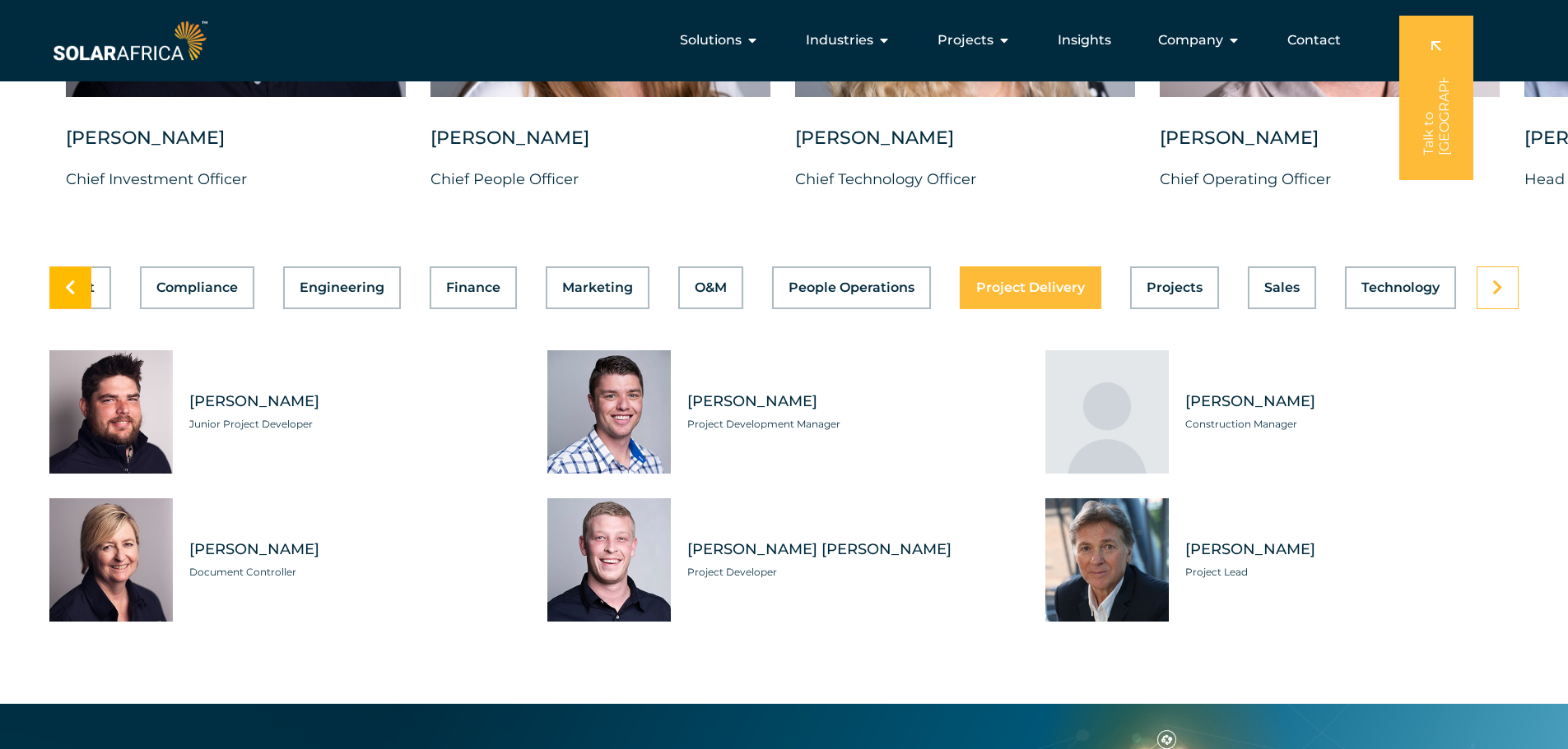
click at [74, 280] on icon at bounding box center [70, 288] width 10 height 17
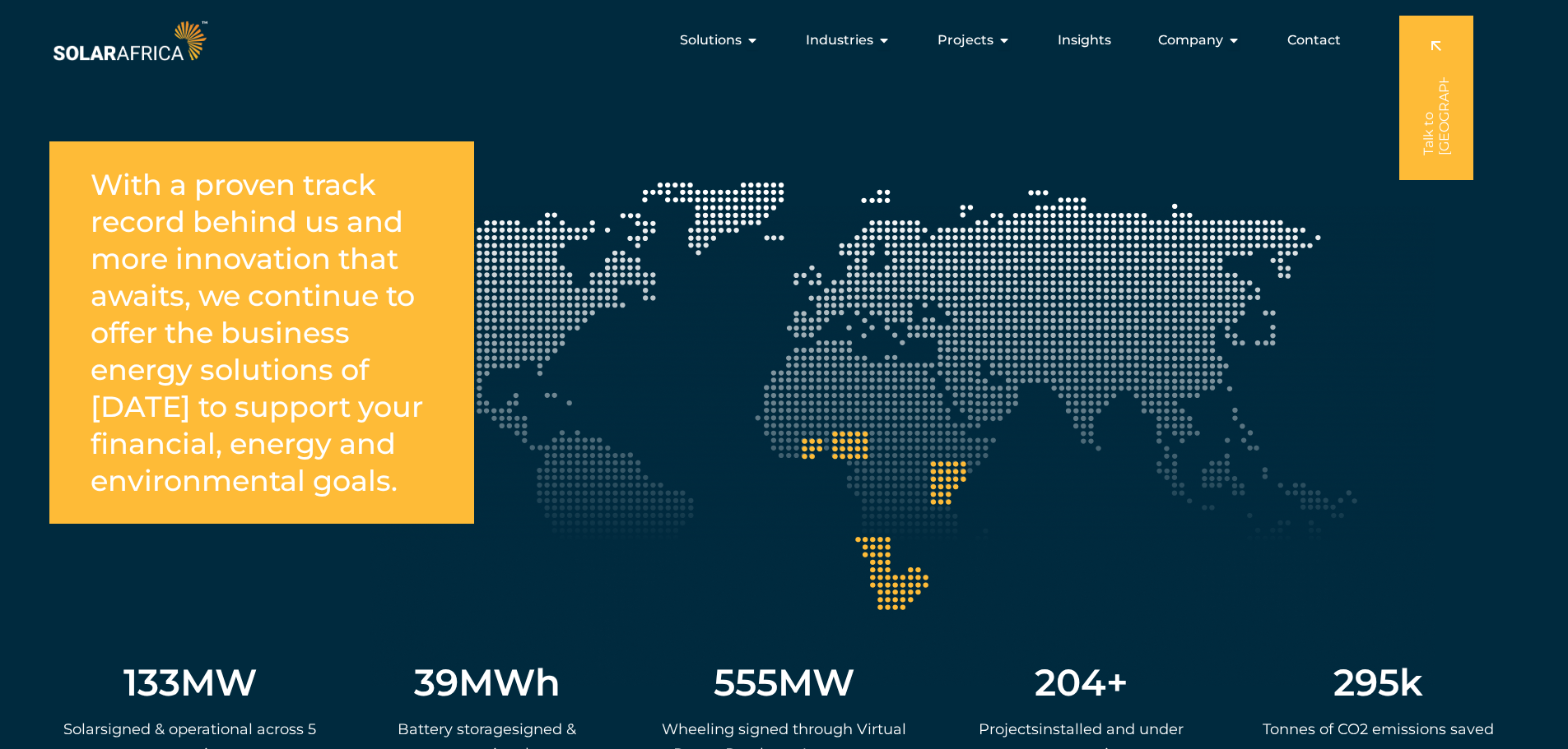
scroll to position [2879, 0]
